Goal: Navigation & Orientation: Find specific page/section

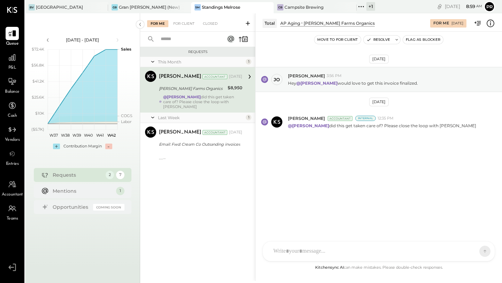
click at [366, 7] on div "+ 1" at bounding box center [370, 6] width 9 height 9
click at [486, 10] on button "Pr" at bounding box center [489, 6] width 11 height 11
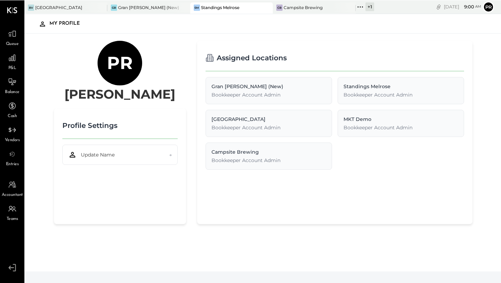
click at [14, 265] on icon at bounding box center [12, 267] width 13 height 10
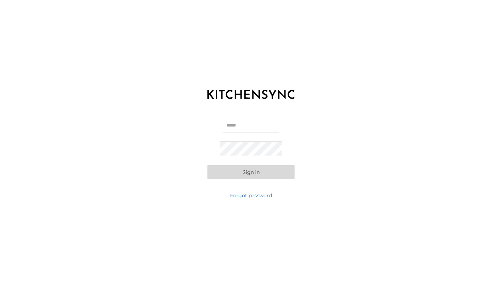
click at [245, 129] on input "Email" at bounding box center [251, 125] width 56 height 15
click at [0, 283] on com-1password-button at bounding box center [0, 283] width 0 height 0
type input "**********"
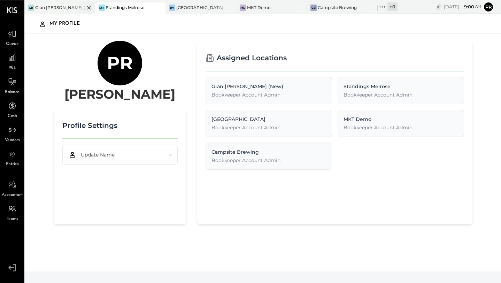
click at [63, 10] on div "GB Gran Blanco (New)" at bounding box center [54, 7] width 60 height 6
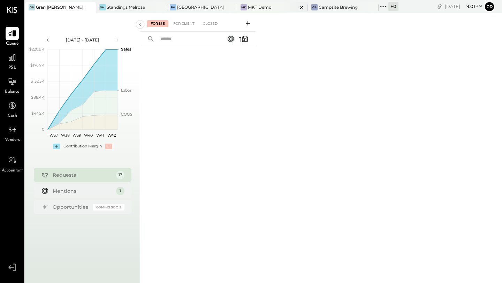
click at [297, 8] on icon at bounding box center [301, 7] width 9 height 8
